Goal: Information Seeking & Learning: Learn about a topic

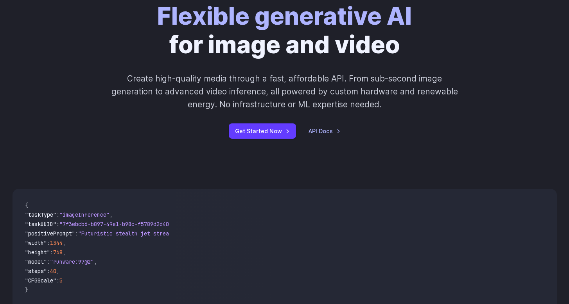
scroll to position [140, 0]
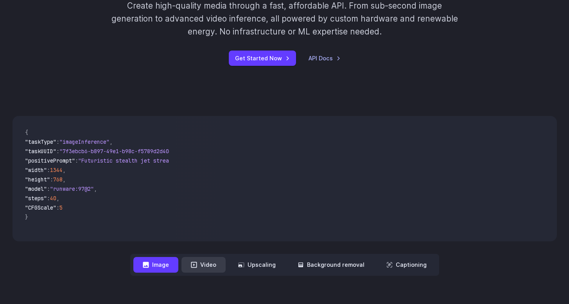
click at [195, 263] on icon at bounding box center [194, 264] width 6 height 6
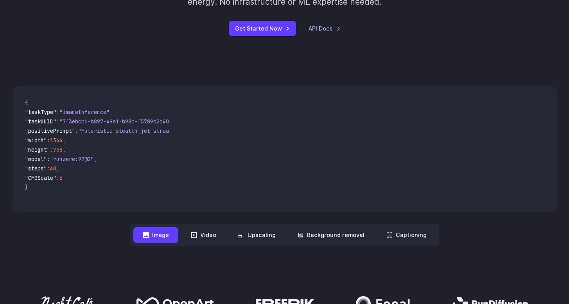
scroll to position [0, 0]
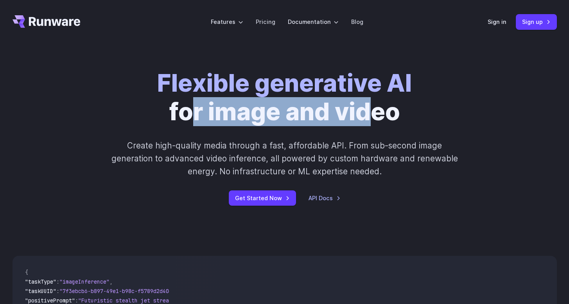
drag, startPoint x: 191, startPoint y: 115, endPoint x: 373, endPoint y: 117, distance: 181.6
click at [373, 117] on h1 "Flexible generative AI for image and video" at bounding box center [284, 98] width 255 height 58
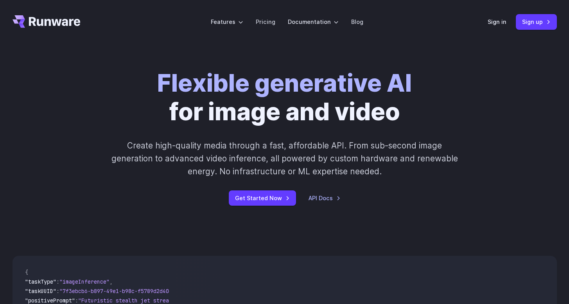
click at [373, 117] on h1 "Flexible generative AI for image and video" at bounding box center [284, 98] width 255 height 58
click at [272, 23] on link "Pricing" at bounding box center [266, 21] width 20 height 9
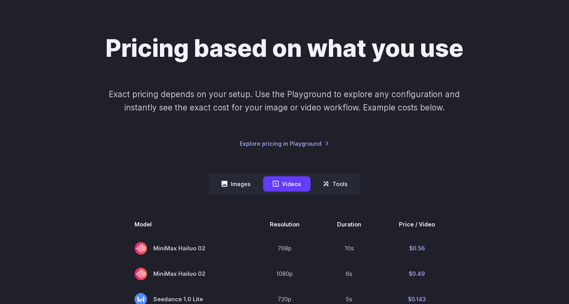
scroll to position [129, 0]
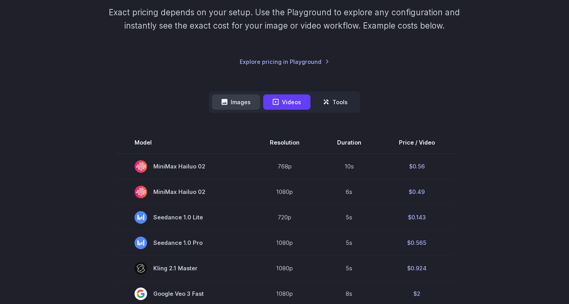
click at [243, 103] on button "Images" at bounding box center [236, 101] width 48 height 15
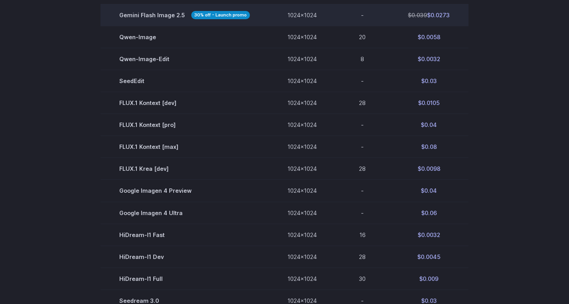
scroll to position [202, 0]
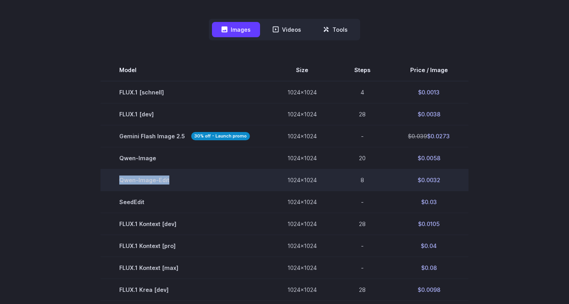
drag, startPoint x: 126, startPoint y: 182, endPoint x: 178, endPoint y: 183, distance: 52.5
click at [178, 183] on td "Qwen-Image-Edit" at bounding box center [185, 180] width 168 height 22
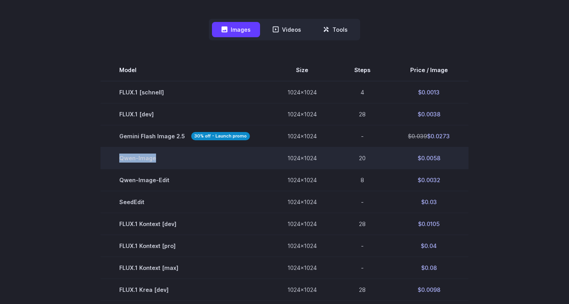
drag, startPoint x: 113, startPoint y: 157, endPoint x: 160, endPoint y: 164, distance: 47.4
click at [160, 164] on td "Qwen-Image" at bounding box center [185, 158] width 168 height 22
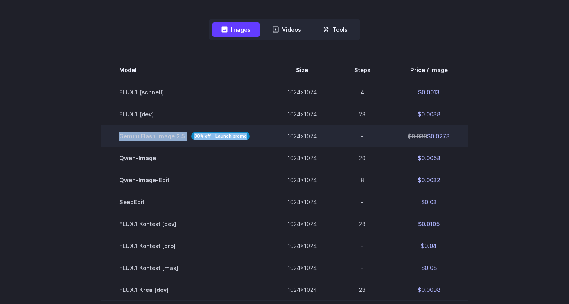
drag, startPoint x: 119, startPoint y: 135, endPoint x: 200, endPoint y: 146, distance: 81.7
click at [200, 146] on td "Gemini Flash Image 2.5 30% off - Launch promo" at bounding box center [185, 136] width 168 height 22
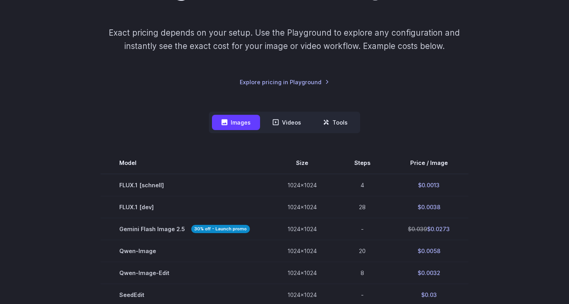
scroll to position [0, 0]
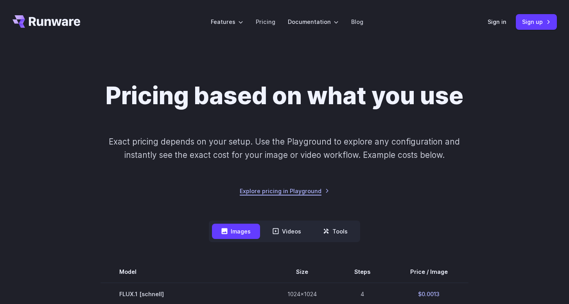
click at [256, 190] on link "Explore pricing in Playground" at bounding box center [285, 190] width 90 height 9
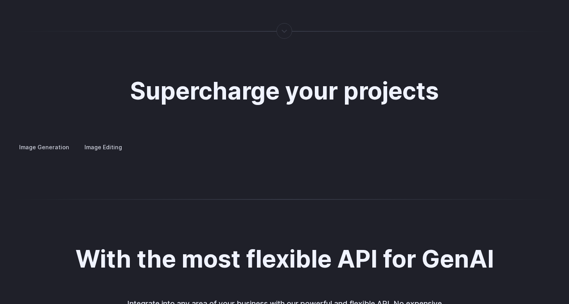
scroll to position [1514, 0]
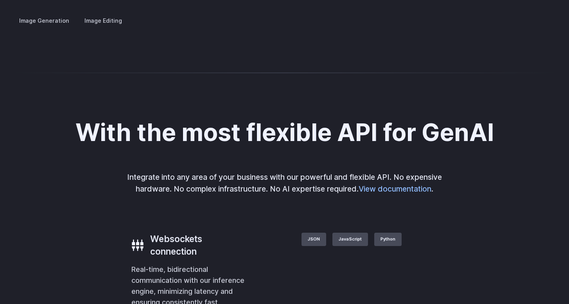
drag, startPoint x: 397, startPoint y: 147, endPoint x: 347, endPoint y: 146, distance: 49.7
click at [369, 26] on div "Image Generation Image Editing Custom avatars Create avatars in any style you d…" at bounding box center [285, 21] width 545 height 10
click at [0, 0] on button "Go to 4 of 4" at bounding box center [0, 0] width 0 height 0
click at [0, 0] on button "Go to 2 of 4" at bounding box center [0, 0] width 0 height 0
click at [0, 0] on div at bounding box center [0, 0] width 0 height 0
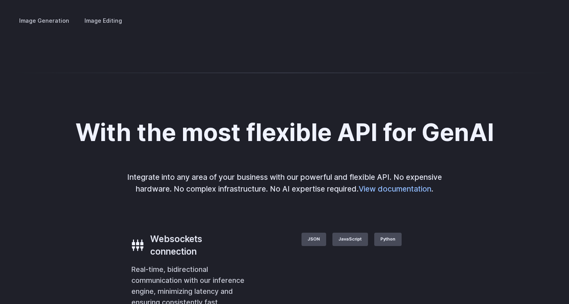
click at [0, 0] on div at bounding box center [0, 0] width 0 height 0
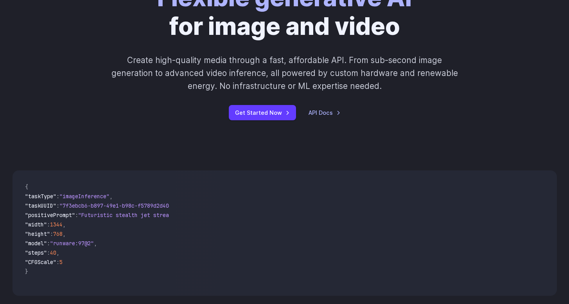
scroll to position [0, 0]
